Goal: Transaction & Acquisition: Purchase product/service

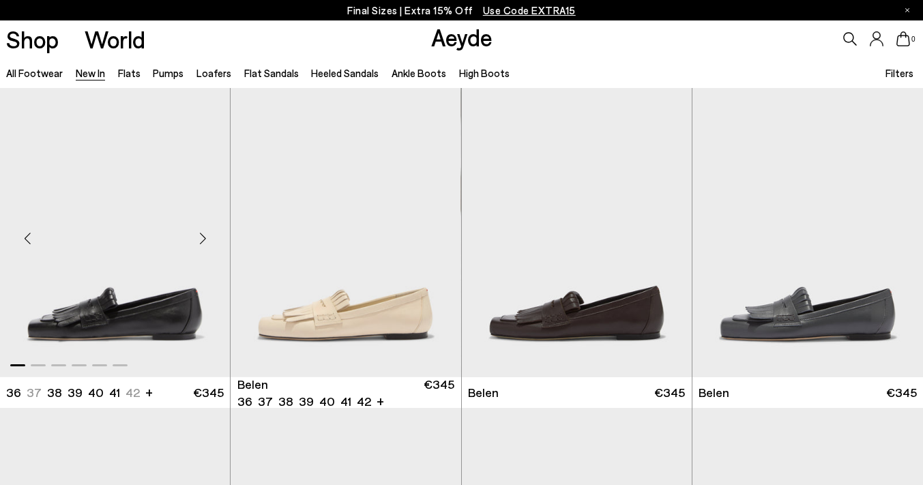
click at [205, 236] on div "Next slide" at bounding box center [202, 238] width 41 height 41
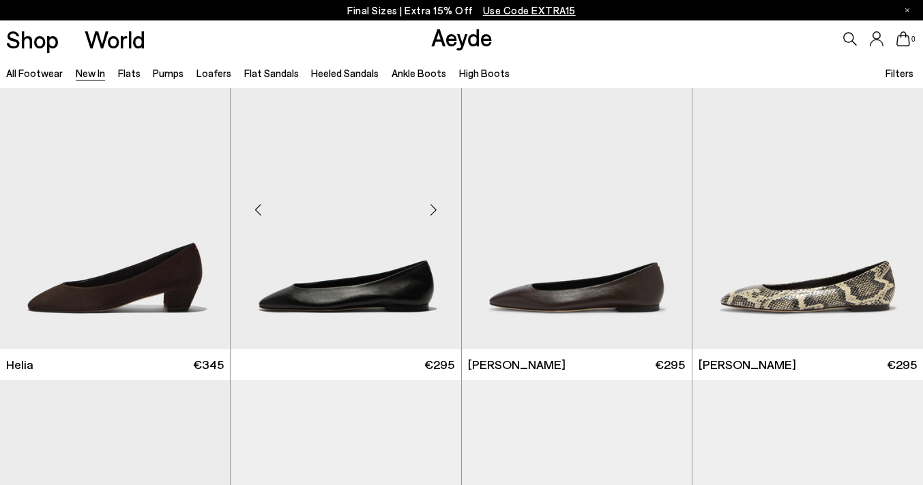
scroll to position [1310, 0]
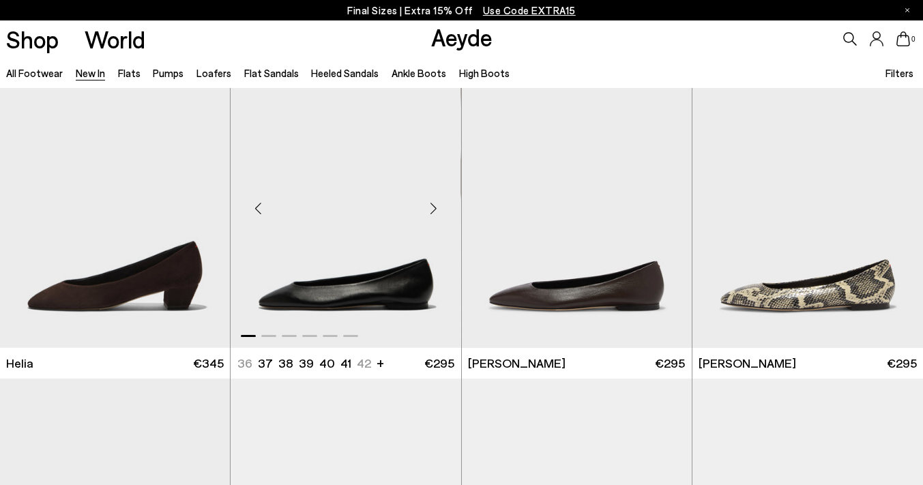
click at [435, 209] on div "Next slide" at bounding box center [434, 208] width 41 height 41
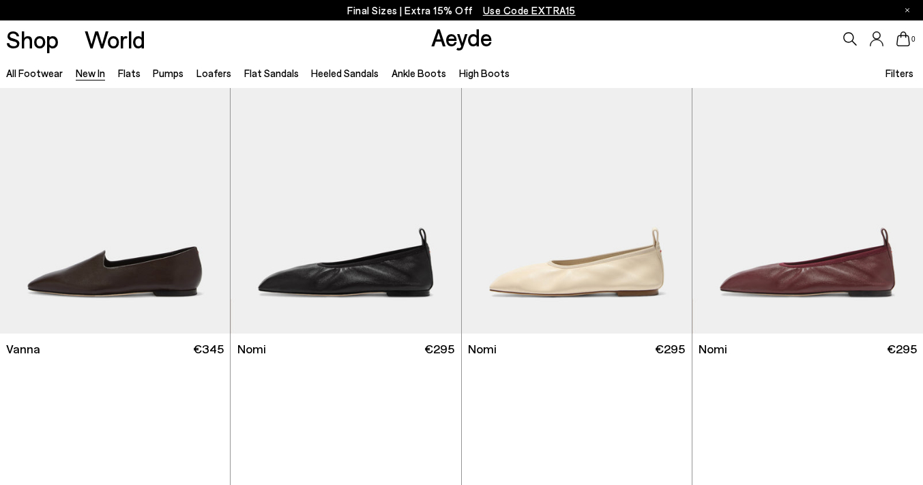
scroll to position [1969, 0]
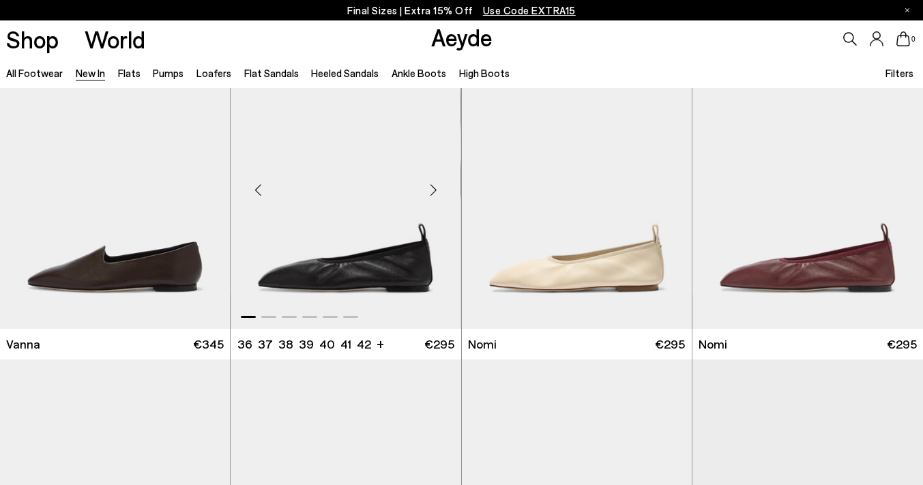
click at [434, 189] on div "Next slide" at bounding box center [434, 189] width 41 height 41
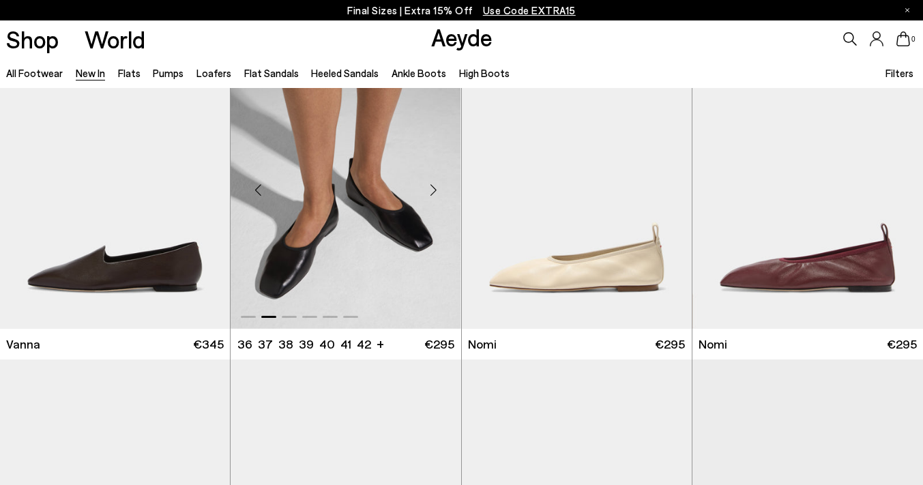
click at [433, 188] on div "Next slide" at bounding box center [434, 189] width 41 height 41
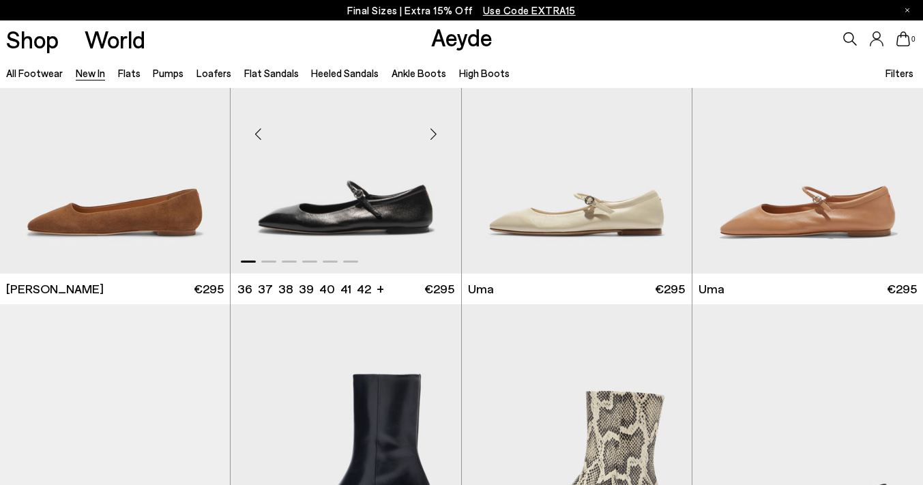
scroll to position [5866, 0]
click at [436, 132] on div "Next slide" at bounding box center [434, 134] width 41 height 41
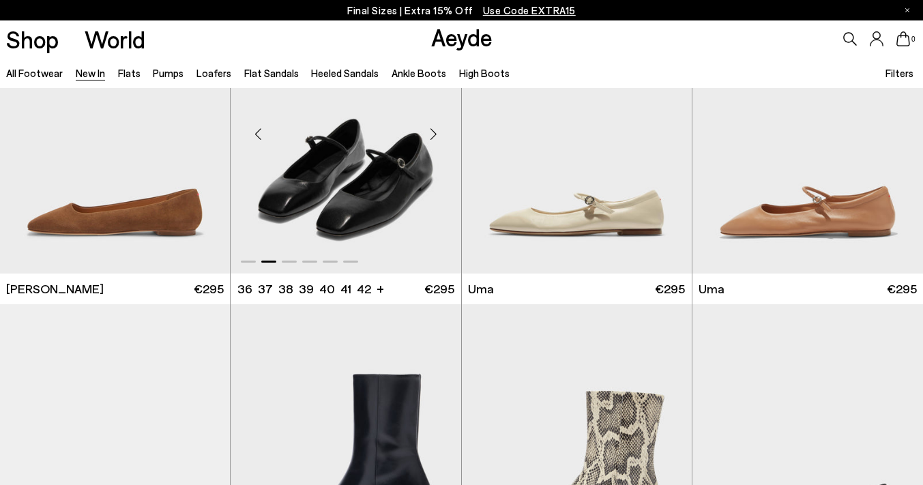
click at [436, 132] on div "Next slide" at bounding box center [434, 134] width 41 height 41
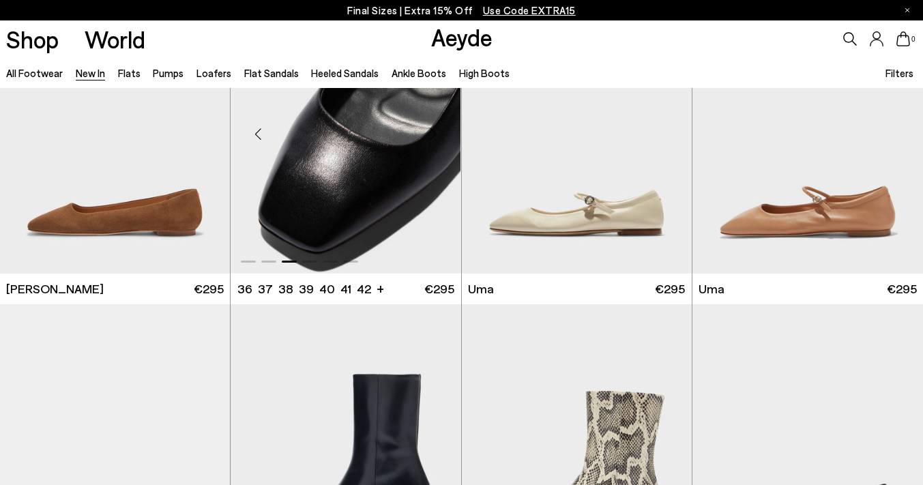
click at [436, 132] on div "Next slide" at bounding box center [434, 134] width 41 height 41
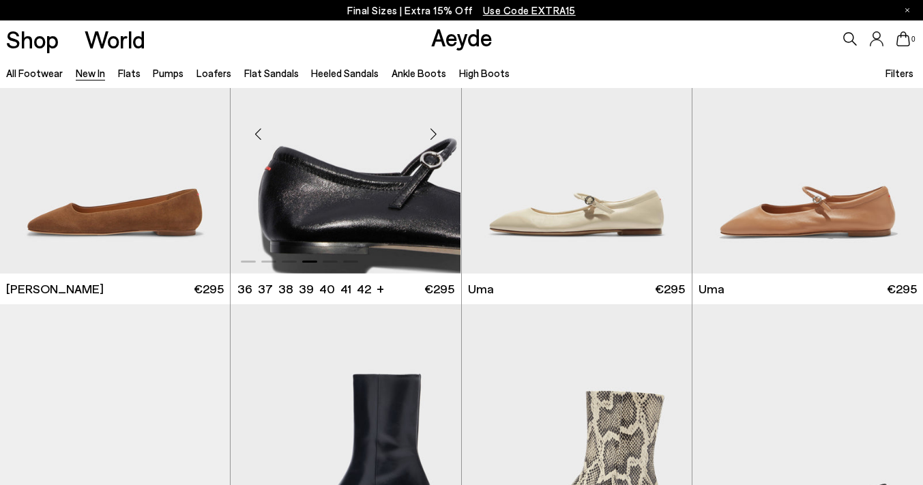
click at [436, 132] on div "Next slide" at bounding box center [434, 134] width 41 height 41
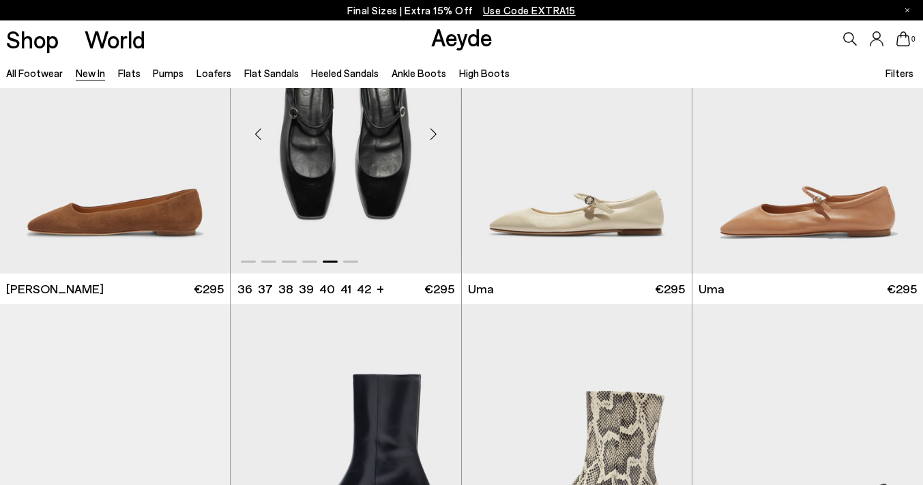
click at [435, 132] on div "Next slide" at bounding box center [434, 134] width 41 height 41
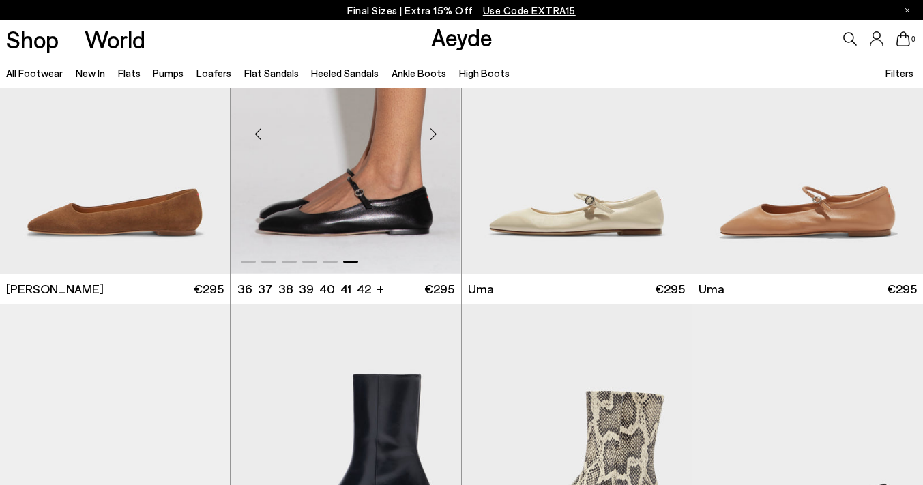
click at [435, 132] on div "Next slide" at bounding box center [434, 134] width 41 height 41
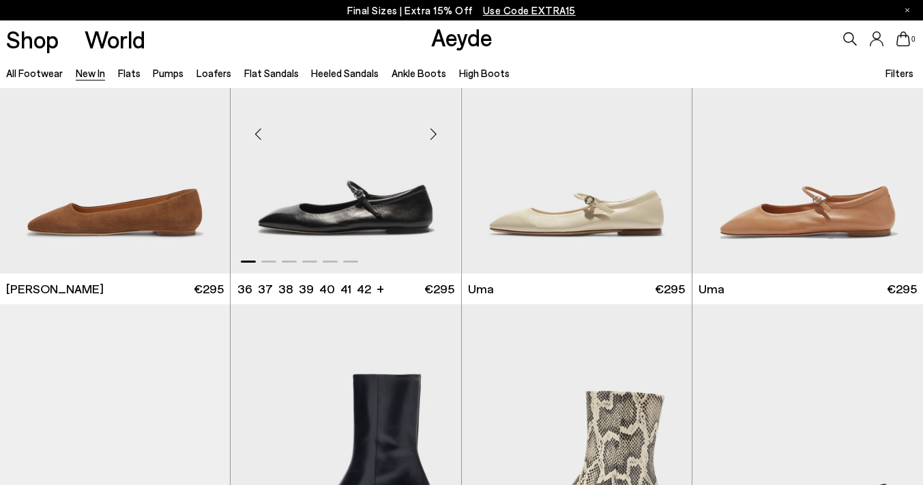
click at [437, 130] on div "Next slide" at bounding box center [434, 134] width 41 height 41
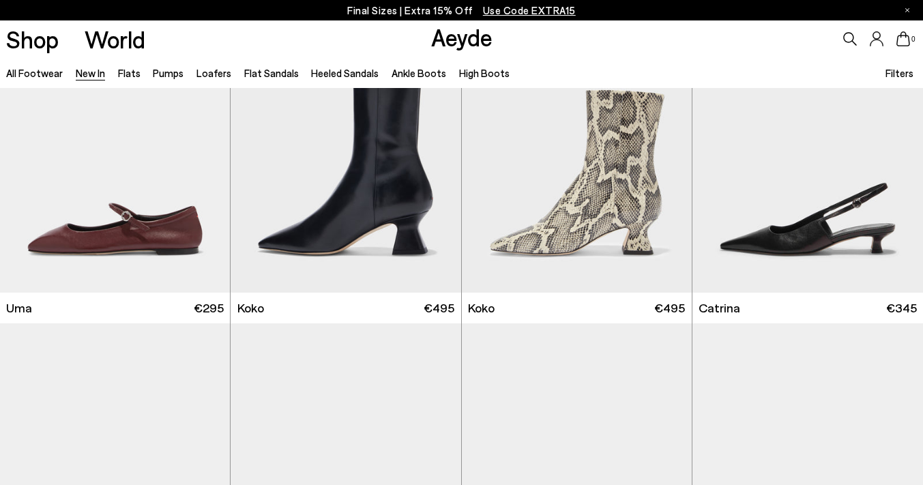
scroll to position [6168, 0]
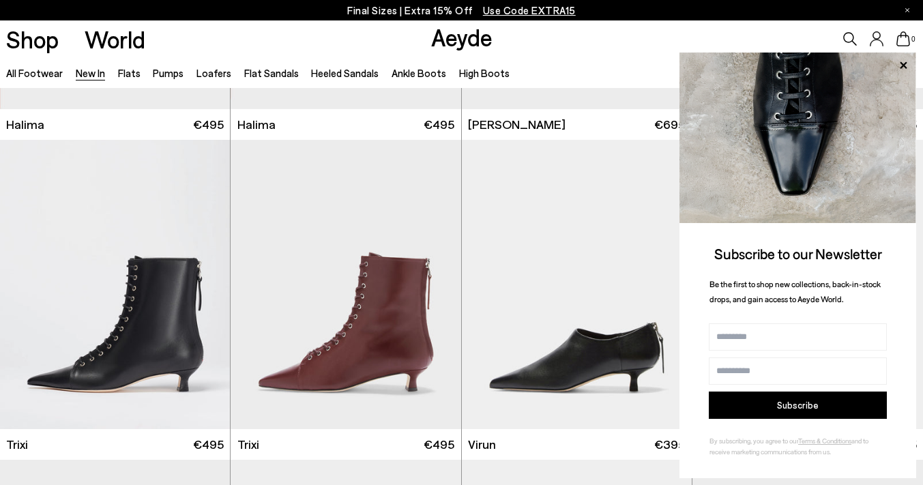
scroll to position [4424, 0]
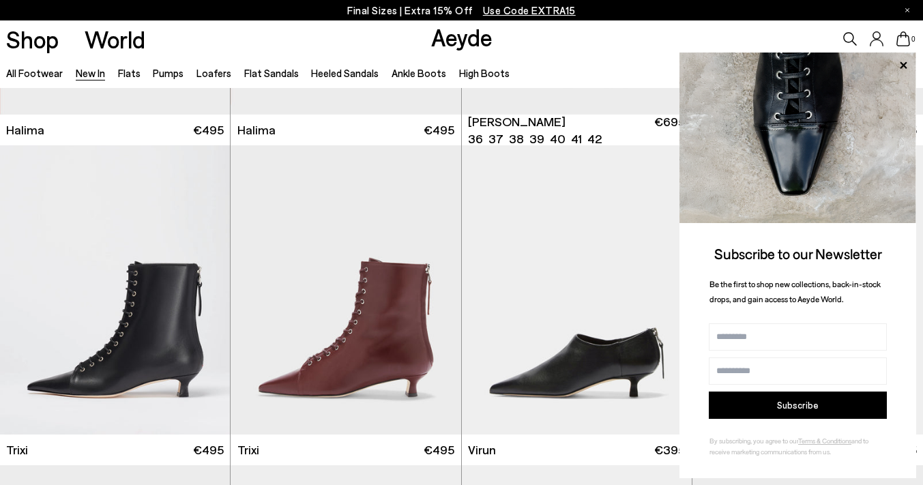
click at [425, 8] on p "Final Sizes | Extra 15% Off Use Code EXTRA15" at bounding box center [461, 10] width 229 height 17
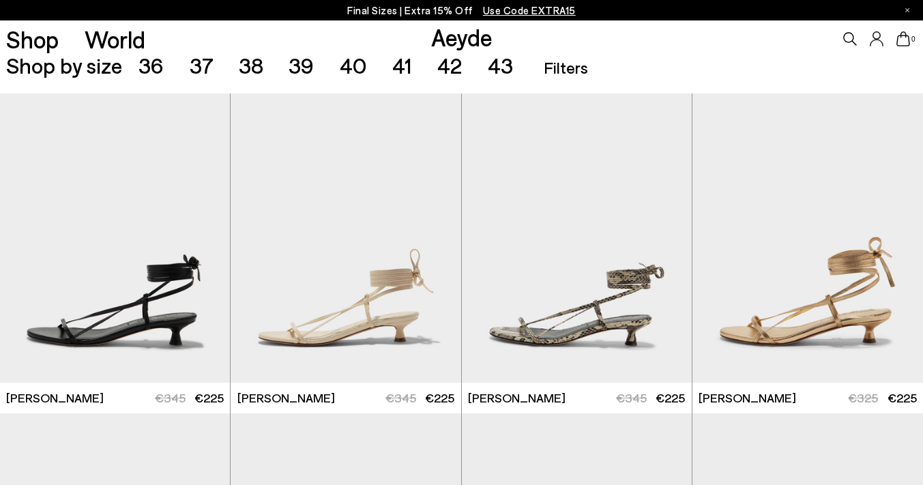
scroll to position [308, 0]
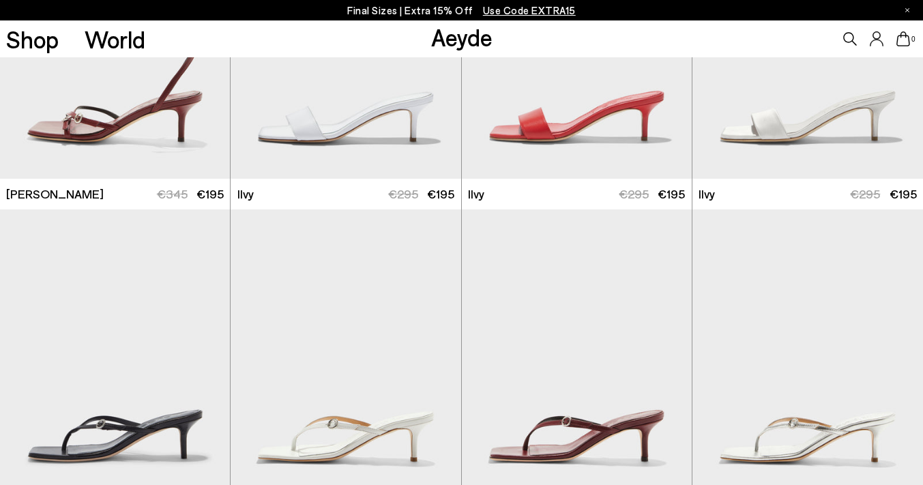
scroll to position [1767, 0]
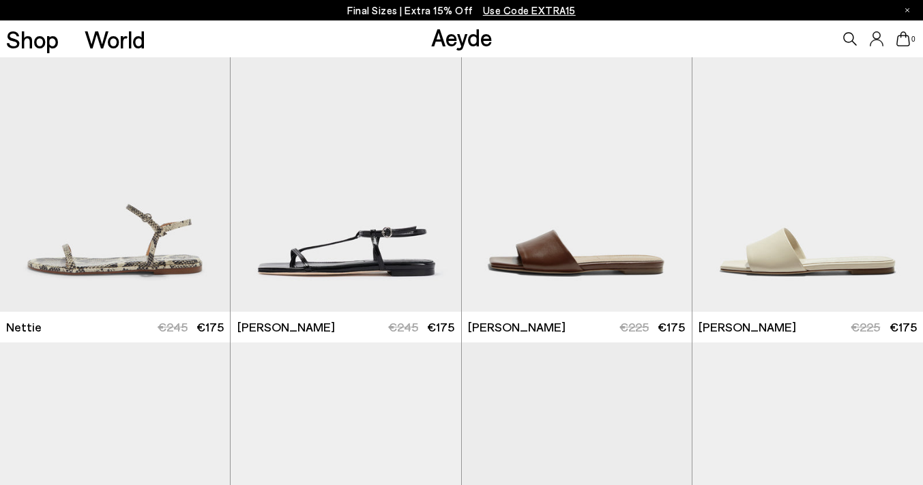
scroll to position [5786, 0]
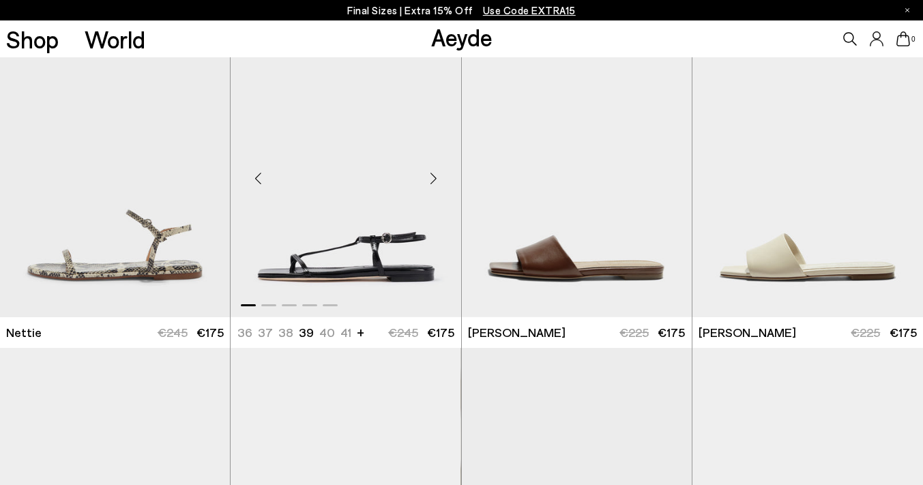
click at [433, 176] on div "Next slide" at bounding box center [434, 178] width 41 height 41
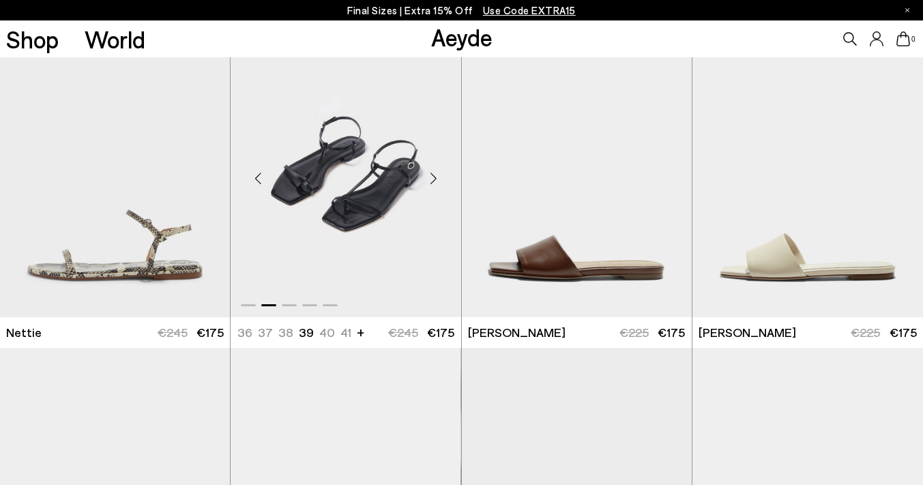
click at [433, 176] on div "Next slide" at bounding box center [434, 178] width 41 height 41
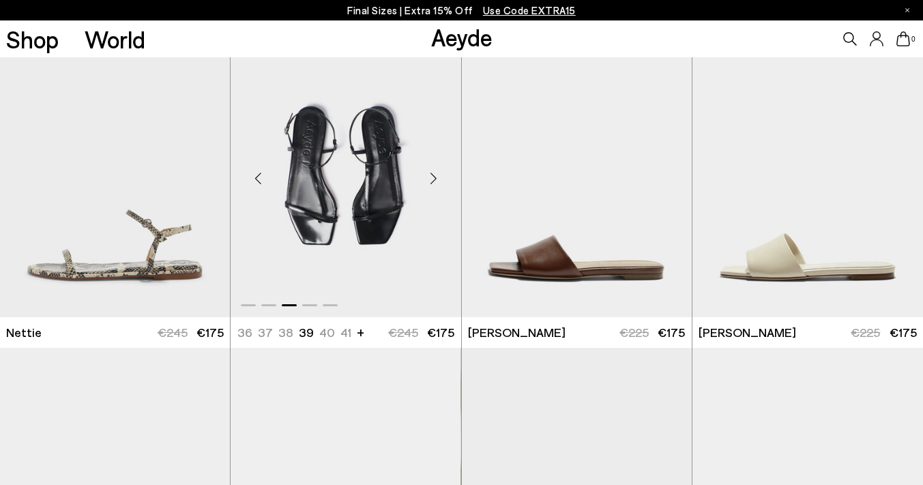
click at [433, 176] on div "Next slide" at bounding box center [434, 178] width 41 height 41
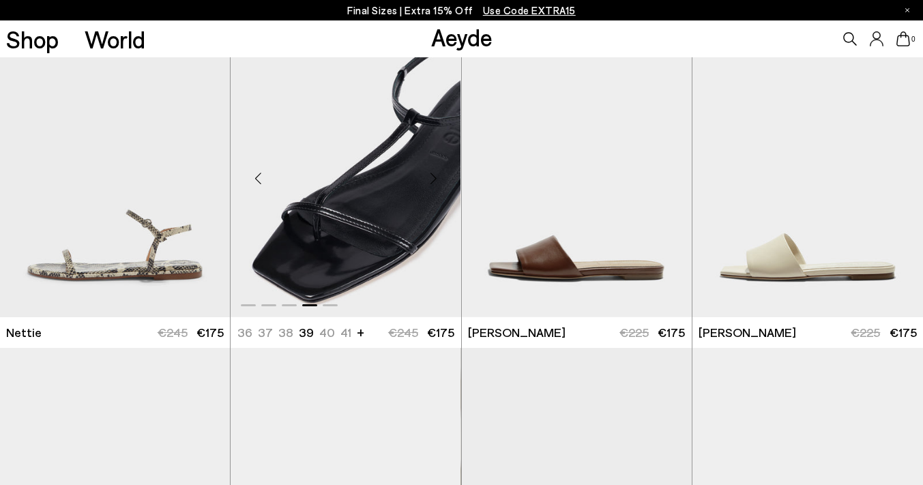
click at [433, 176] on div "Next slide" at bounding box center [434, 178] width 41 height 41
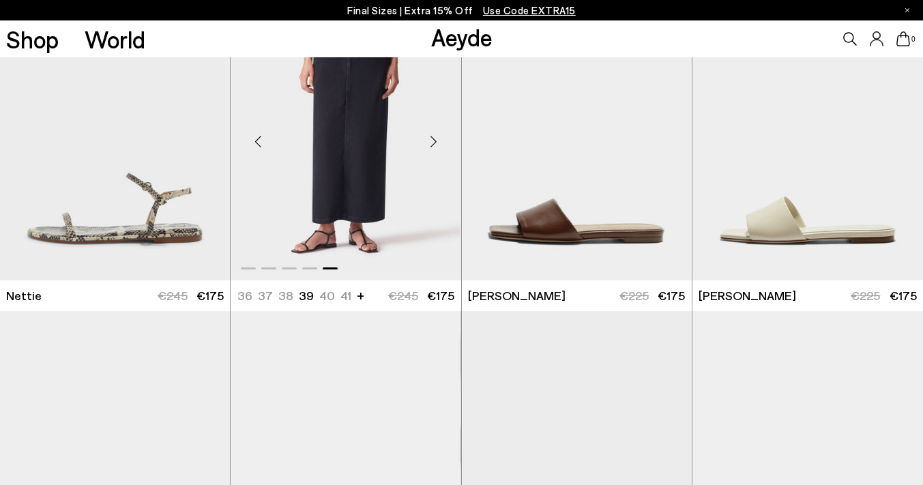
scroll to position [5823, 0]
click at [341, 134] on img "5 / 5" at bounding box center [346, 135] width 230 height 289
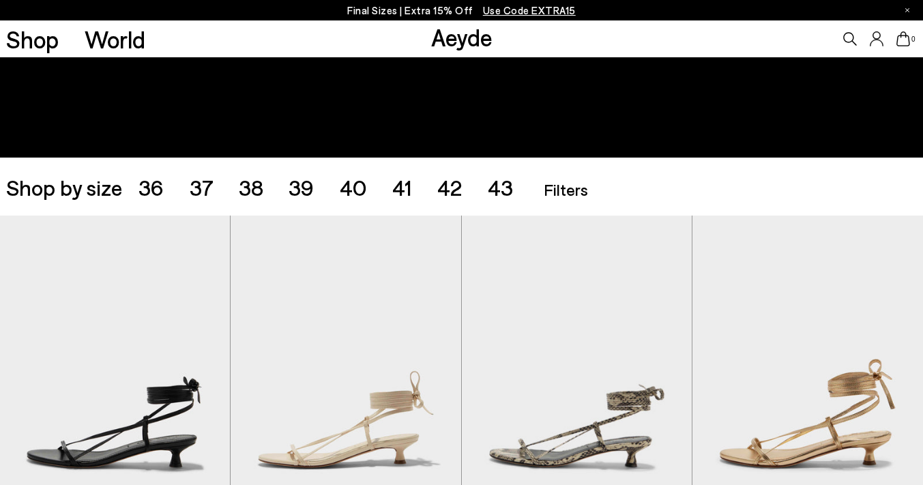
scroll to position [57, 0]
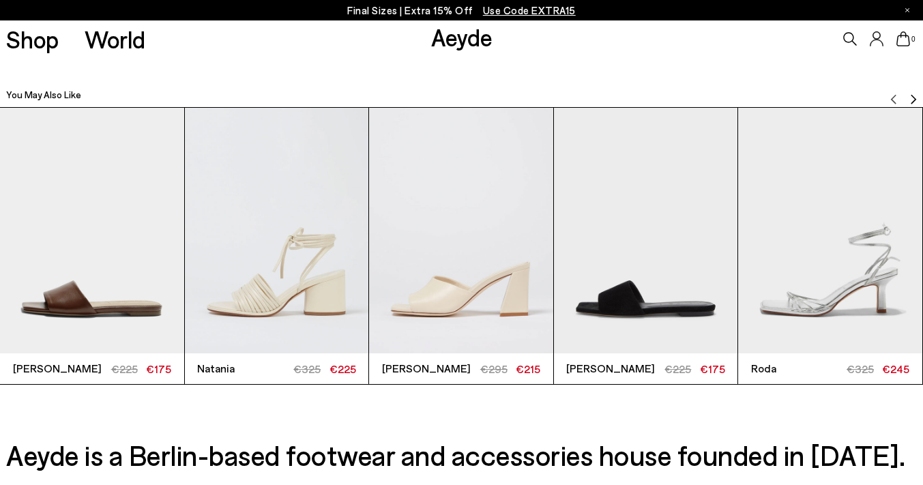
scroll to position [2402, 0]
